Goal: Task Accomplishment & Management: Manage account settings

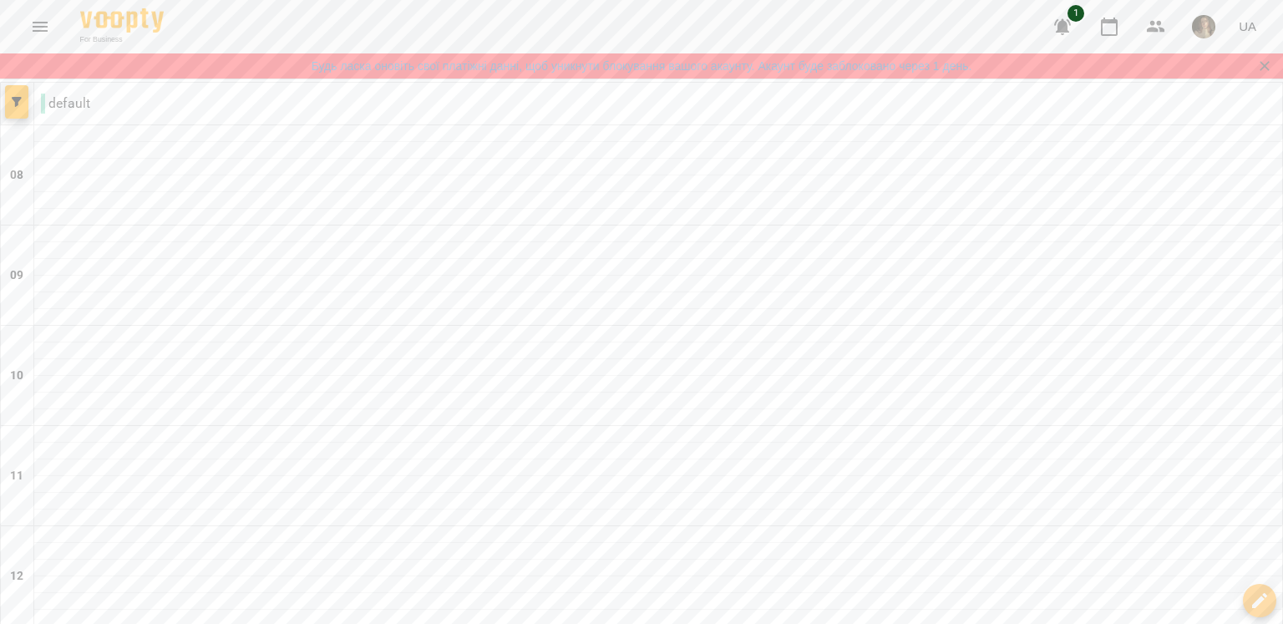
scroll to position [919, 0]
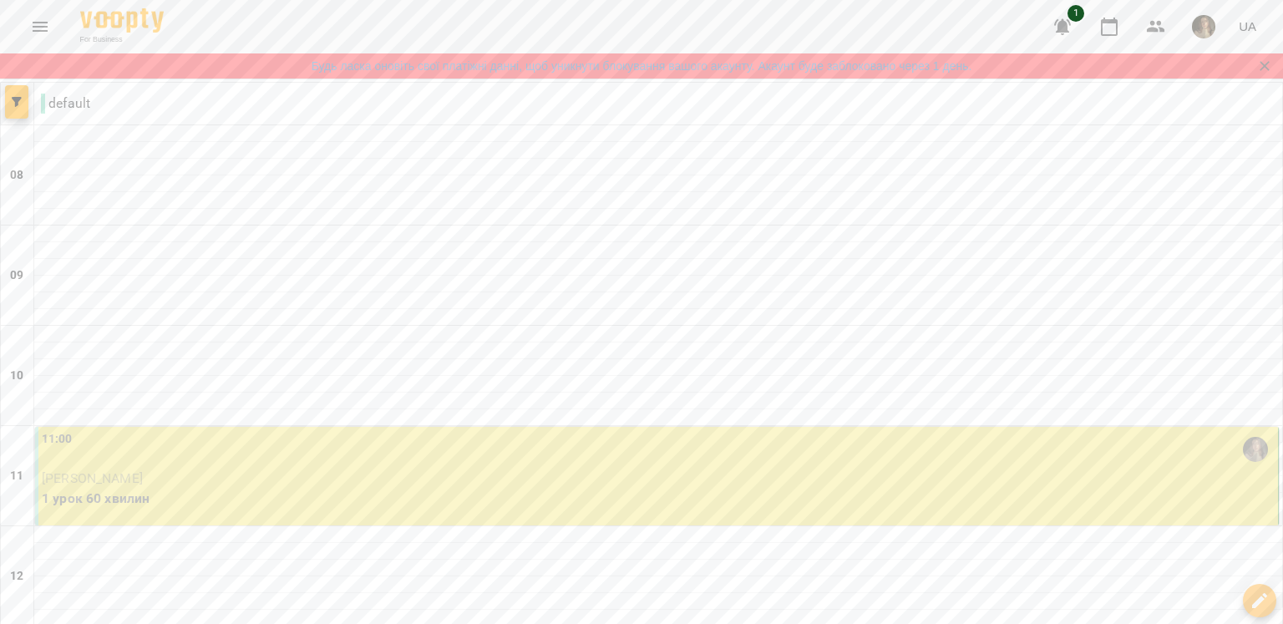
scroll to position [251, 0]
click at [174, 489] on p "1 урок 60 хвилин" at bounding box center [658, 499] width 1233 height 20
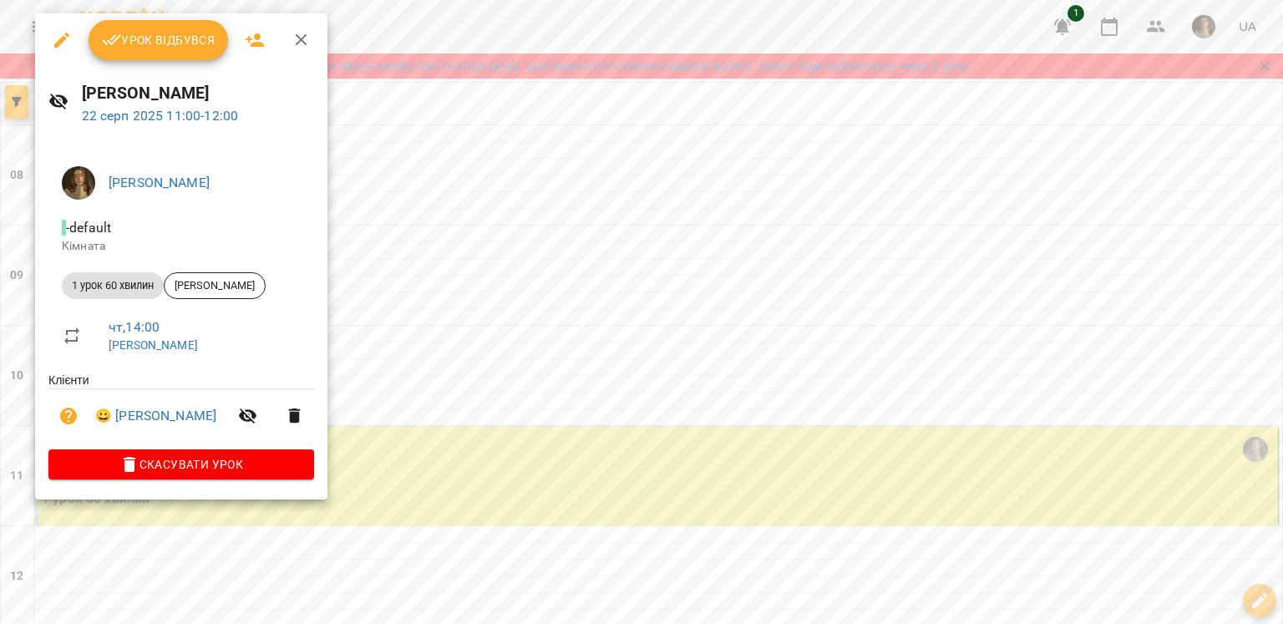
click at [150, 59] on button "Урок відбувся" at bounding box center [159, 40] width 140 height 40
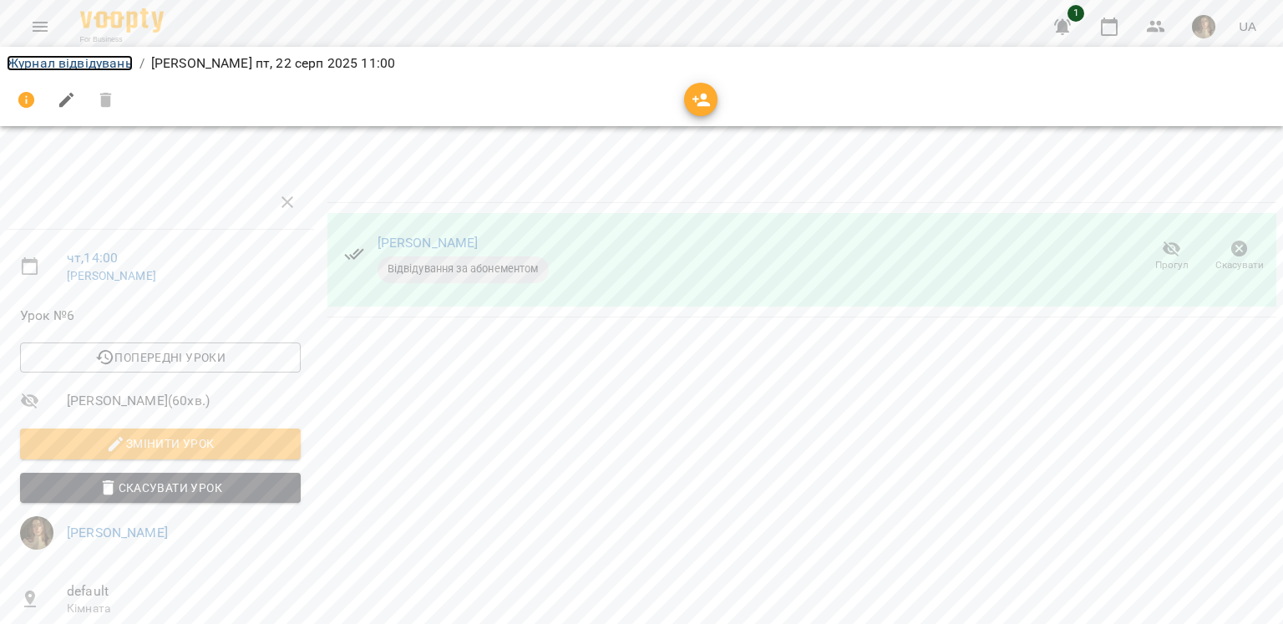
click at [94, 59] on link "Журнал відвідувань" at bounding box center [70, 63] width 126 height 16
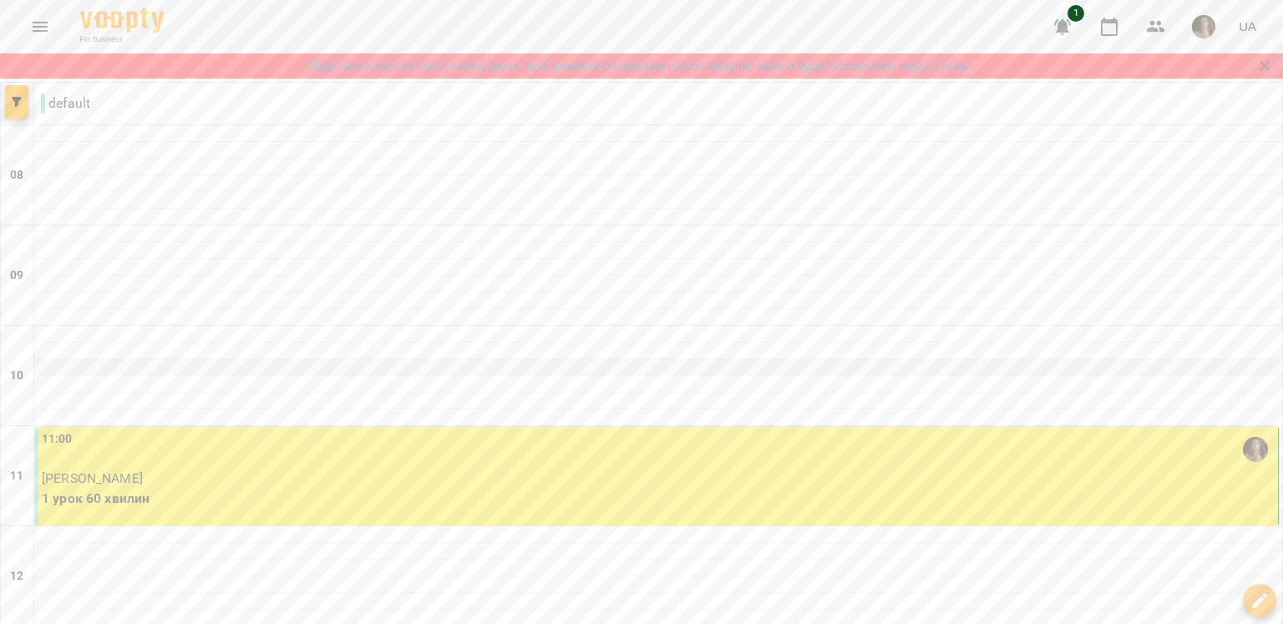
scroll to position [585, 0]
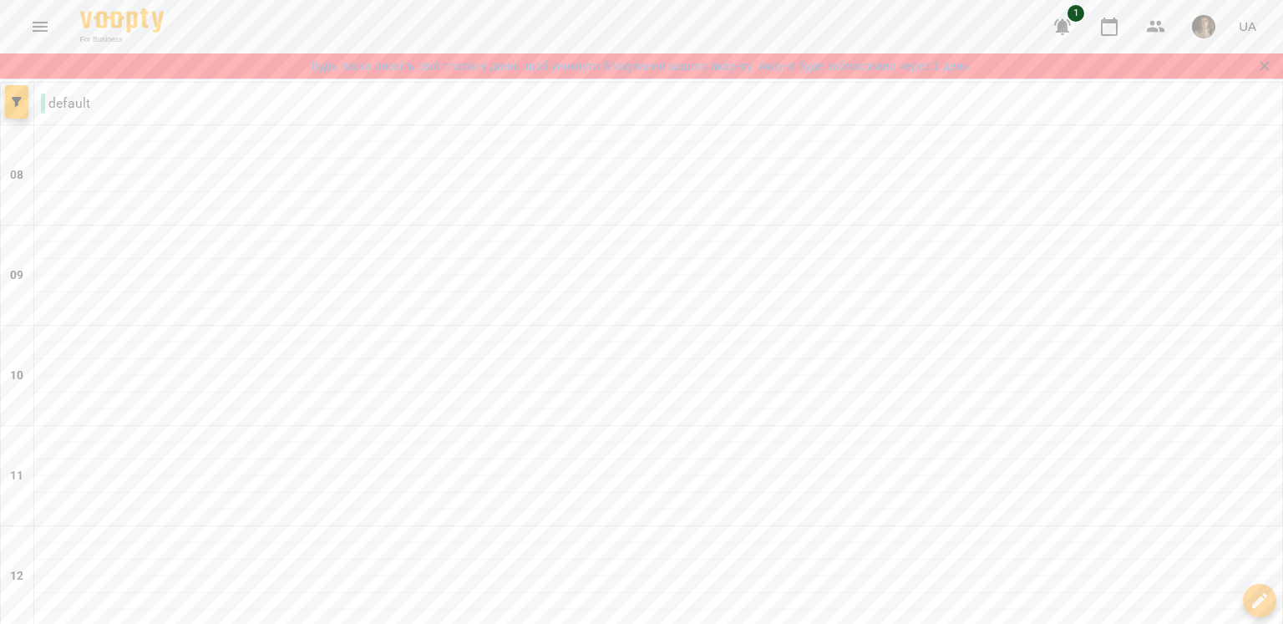
scroll to position [1015, 0]
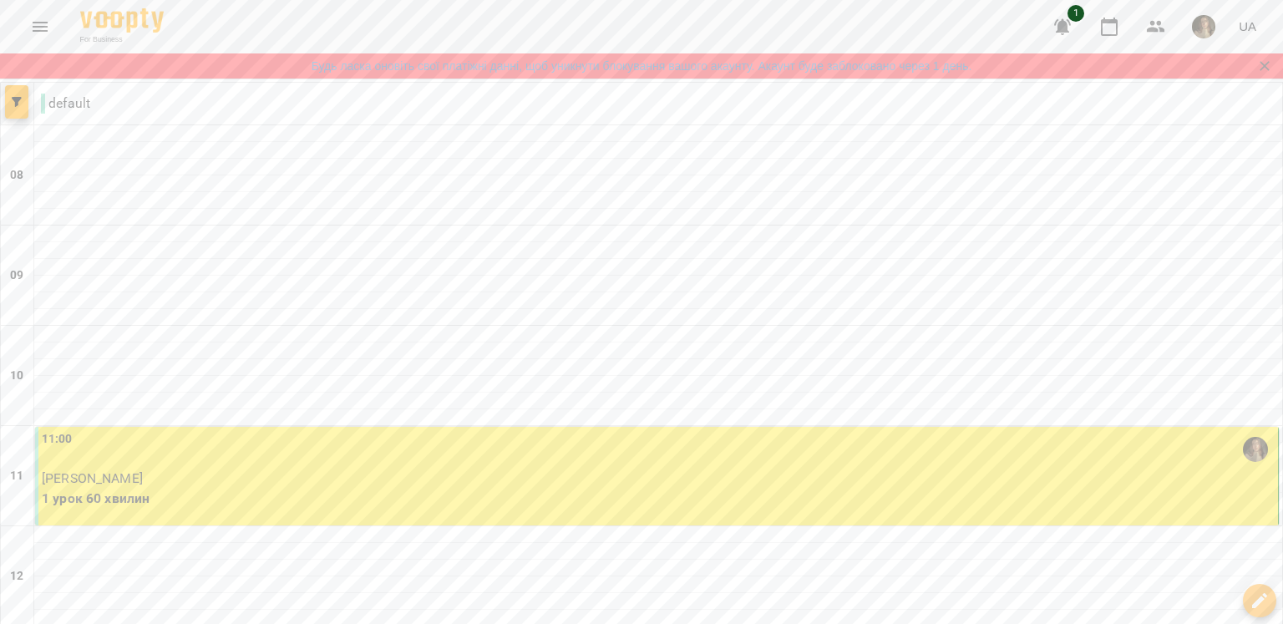
scroll to position [501, 0]
